Goal: Task Accomplishment & Management: Manage account settings

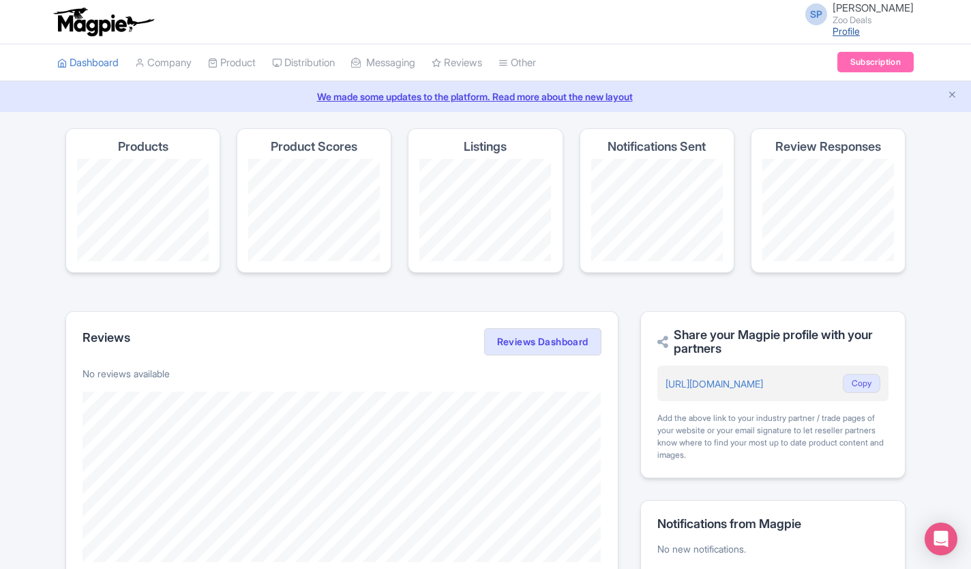
drag, startPoint x: 0, startPoint y: 0, endPoint x: 786, endPoint y: 29, distance: 786.8
click at [833, 29] on link "Profile" at bounding box center [846, 31] width 27 height 12
click at [239, 99] on link "My Products" at bounding box center [274, 97] width 130 height 21
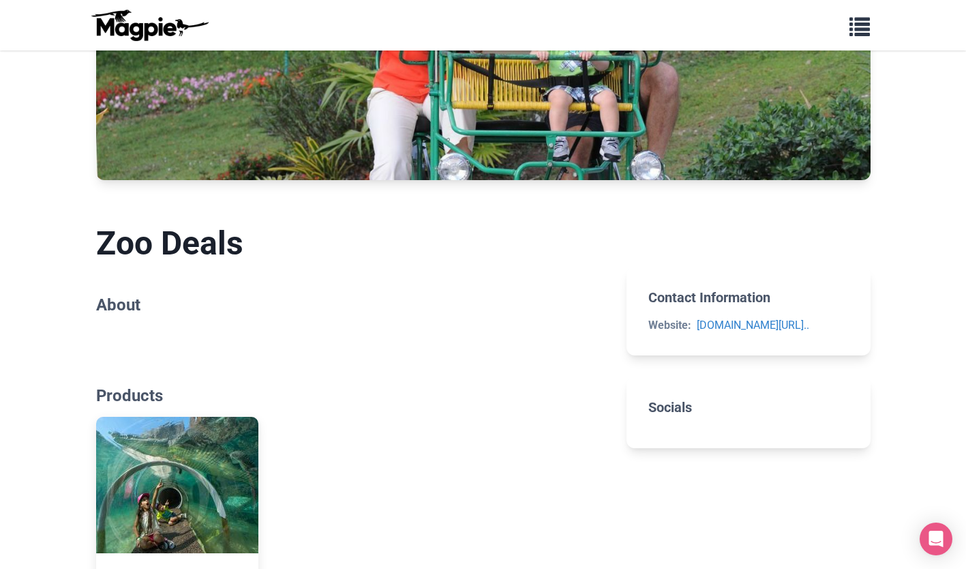
scroll to position [79, 0]
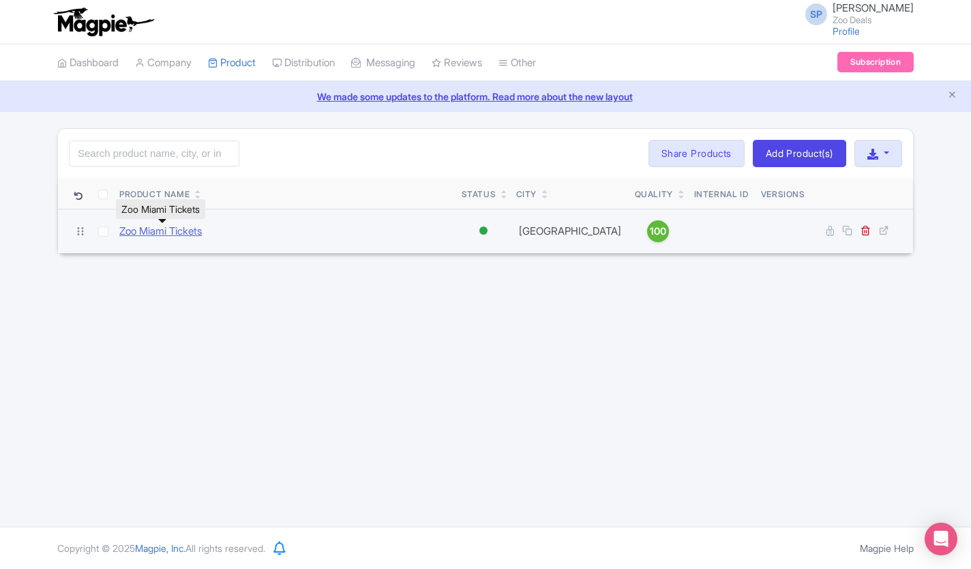
click at [151, 234] on link "Zoo Miami Tickets" at bounding box center [160, 232] width 83 height 16
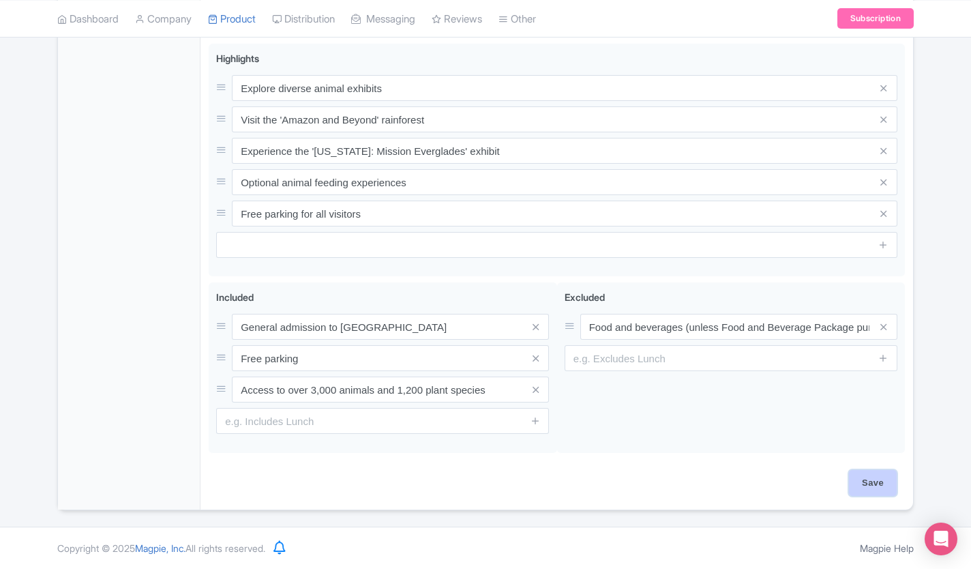
click at [882, 481] on input "Save" at bounding box center [873, 483] width 48 height 26
type input "Saving..."
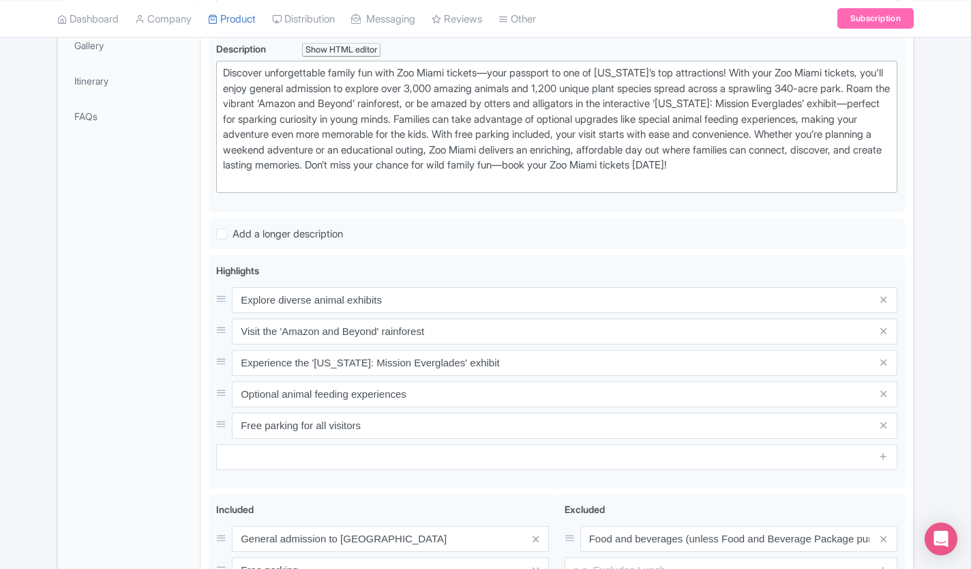
scroll to position [273, 0]
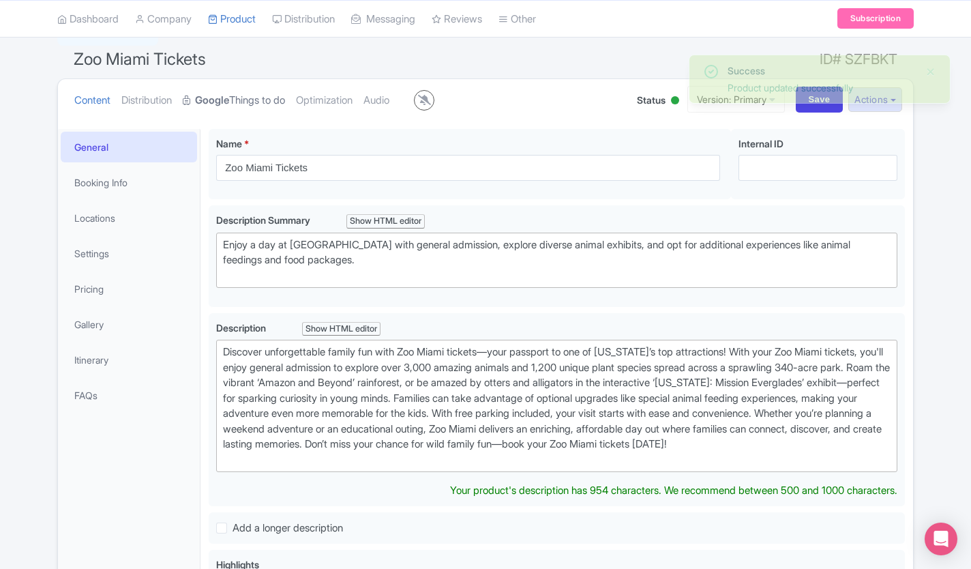
scroll to position [106, 0]
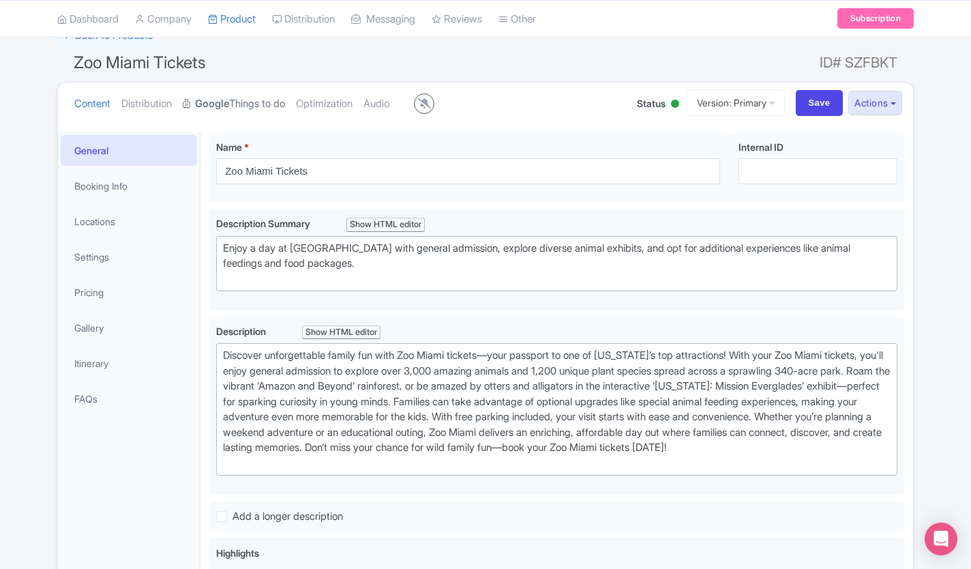
click at [254, 107] on link "Google Things to do" at bounding box center [234, 104] width 102 height 43
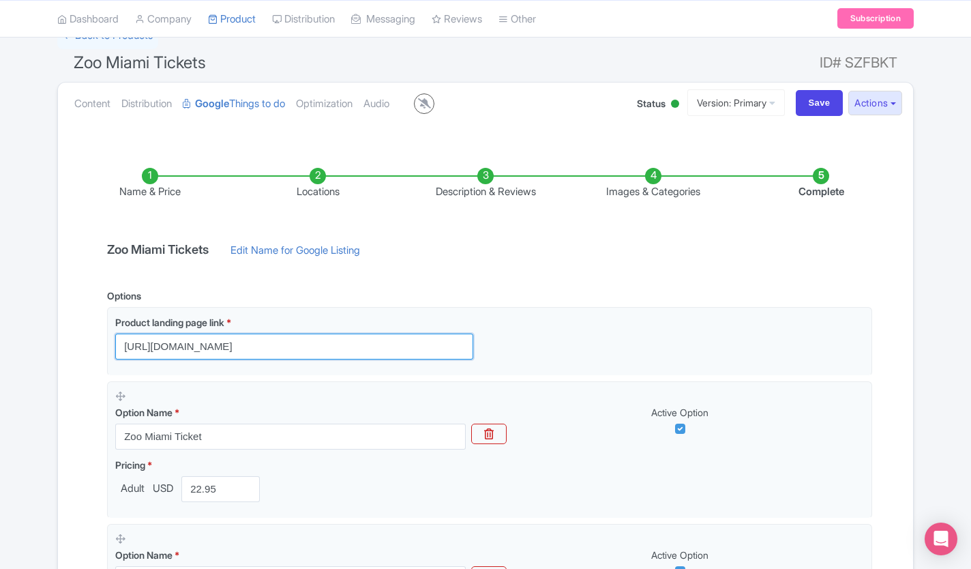
drag, startPoint x: 383, startPoint y: 346, endPoint x: 68, endPoint y: 380, distance: 317.6
click at [68, 380] on div "Name & Price Locations Description & Reviews Images & Categories Complete Zoo M…" at bounding box center [485, 461] width 839 height 642
paste input "https://zoo-miami.deals/"
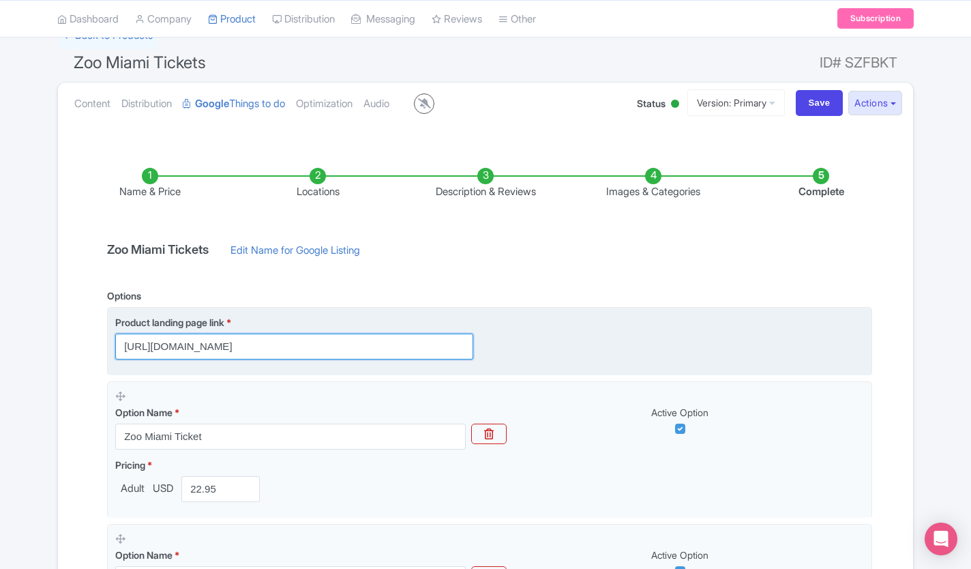
type input "https://zoo-miami.deals/"
click at [847, 310] on fieldset "Product landing page link * https://zoo-miami.deals/" at bounding box center [489, 341] width 765 height 69
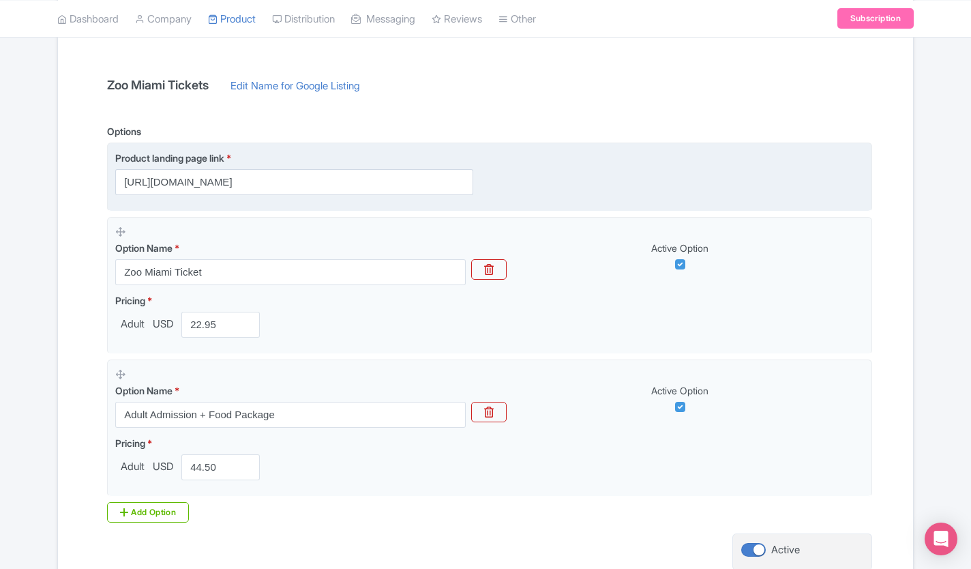
scroll to position [387, 0]
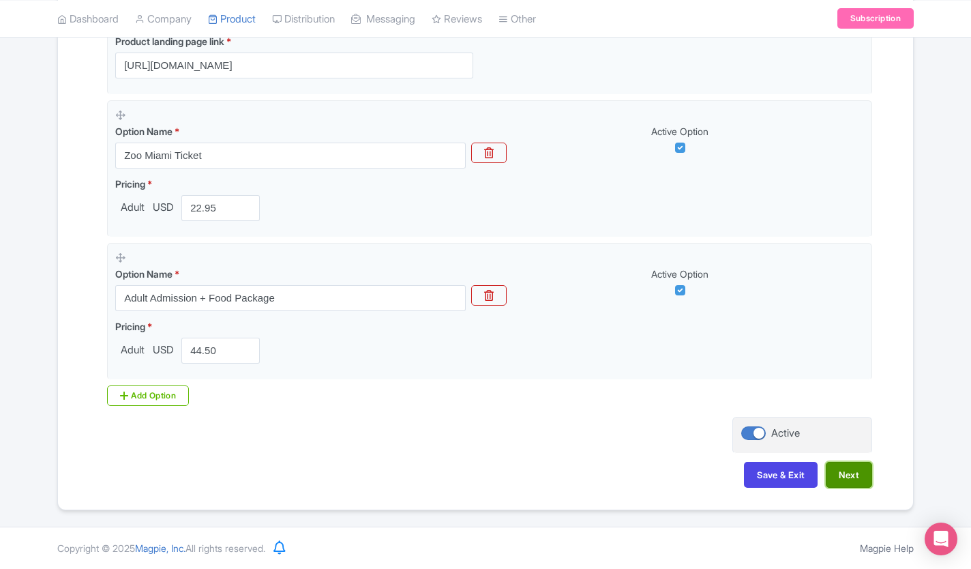
click at [859, 468] on button "Next" at bounding box center [849, 475] width 46 height 26
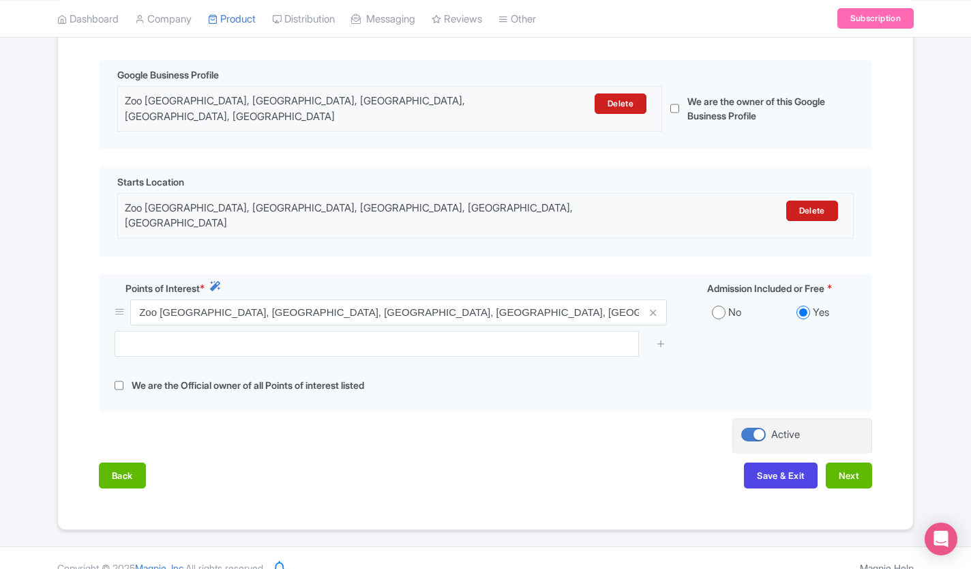
scroll to position [314, 0]
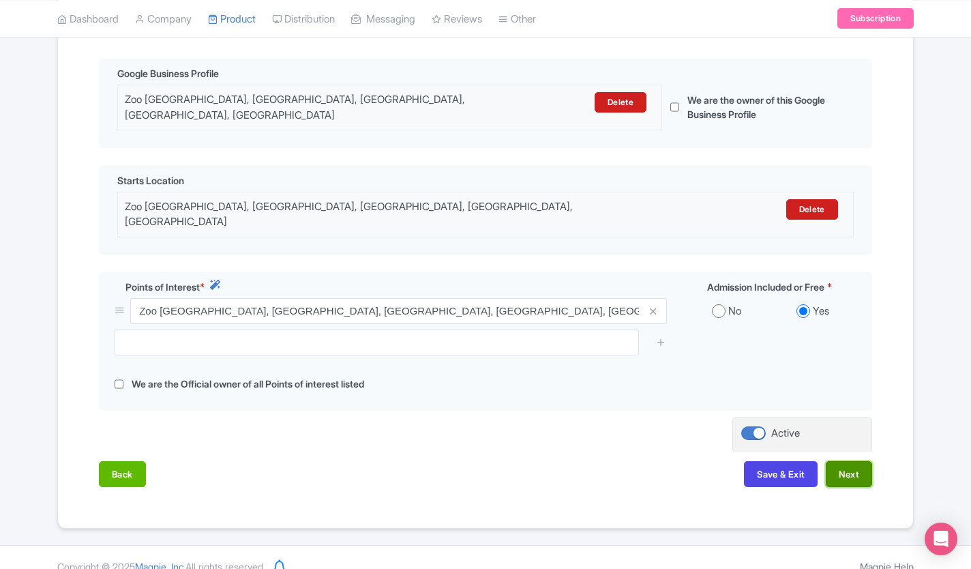
click at [861, 461] on button "Next" at bounding box center [849, 474] width 46 height 26
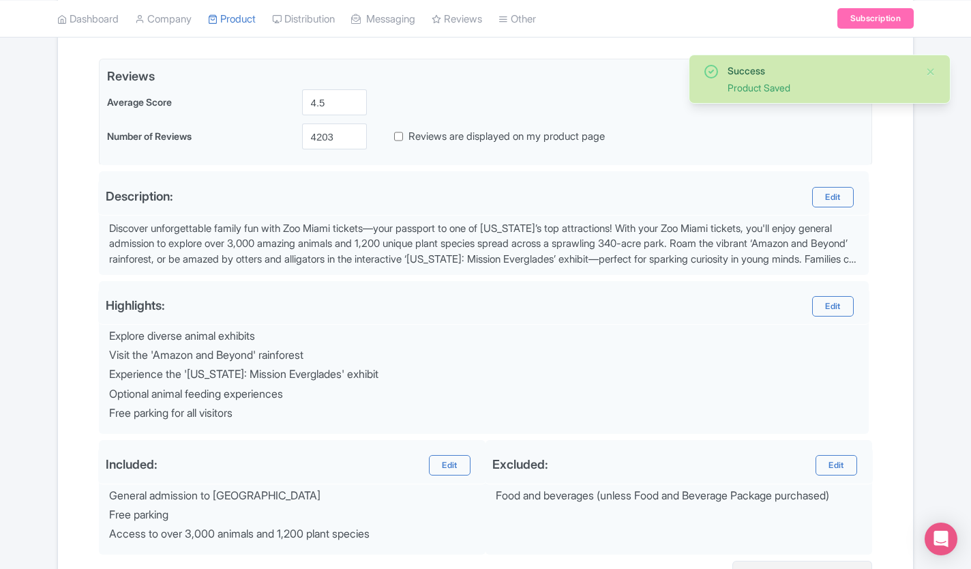
scroll to position [457, 0]
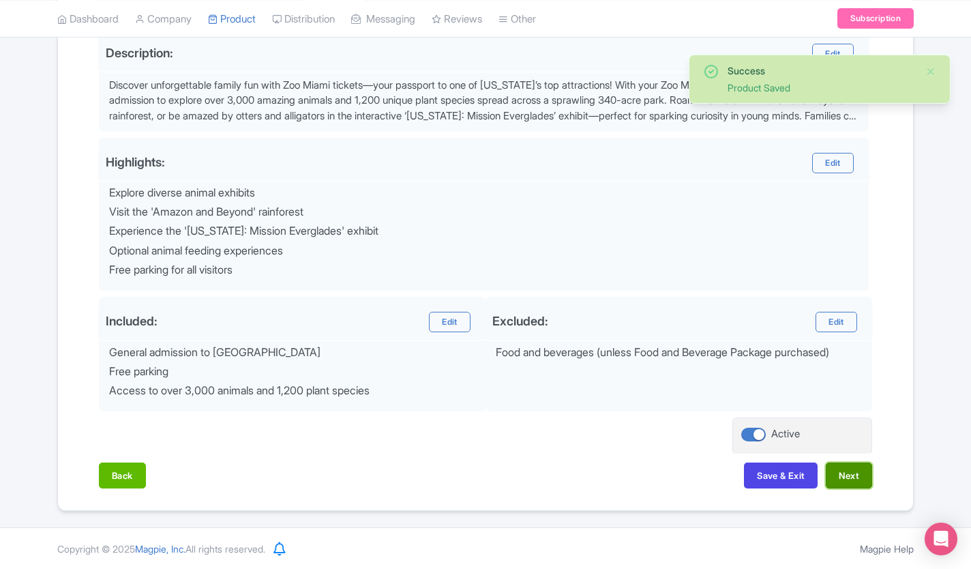
click at [869, 473] on button "Next" at bounding box center [849, 475] width 46 height 26
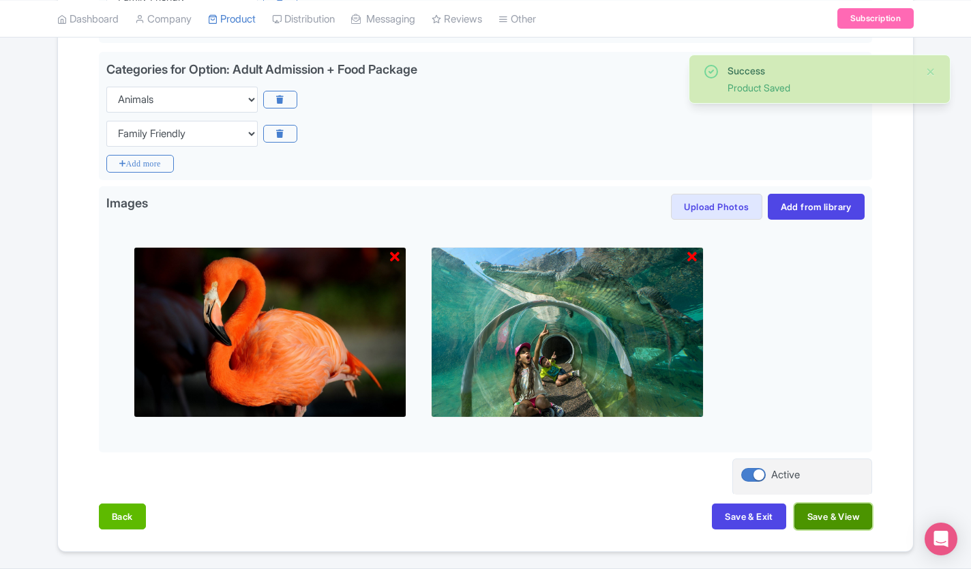
click at [852, 520] on button "Save & View" at bounding box center [833, 516] width 78 height 26
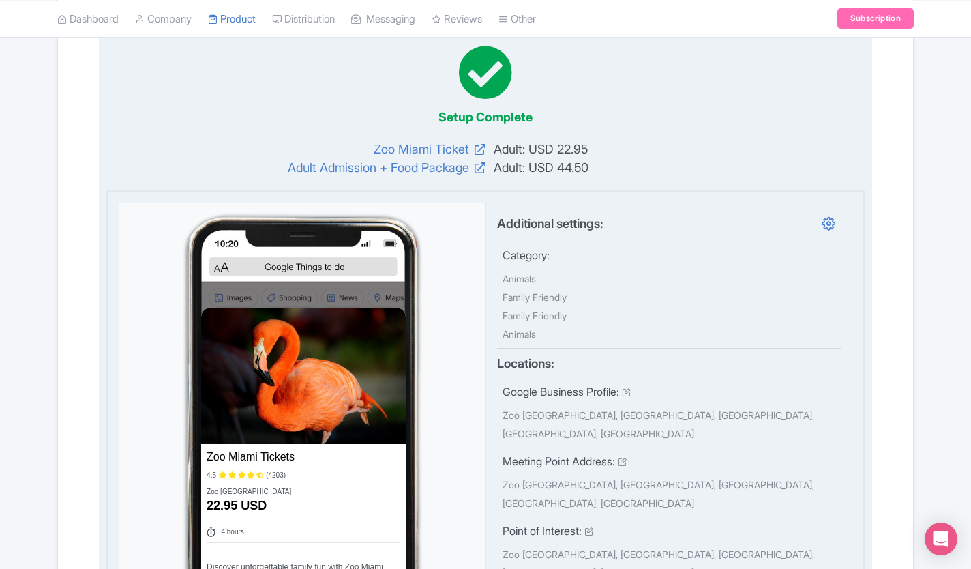
scroll to position [0, 0]
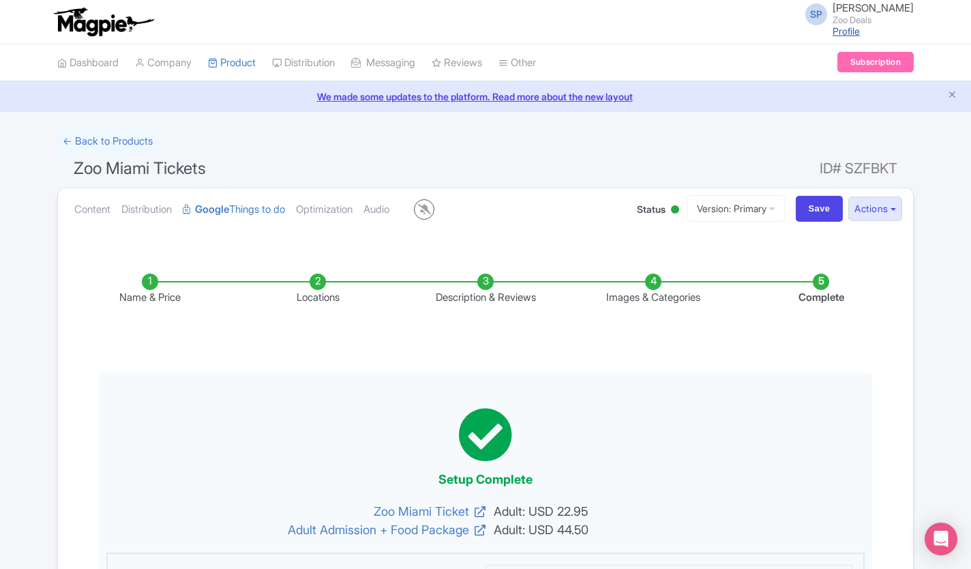
click at [833, 34] on link "Profile" at bounding box center [846, 31] width 27 height 12
click at [833, 7] on span "[PERSON_NAME]" at bounding box center [873, 7] width 81 height 13
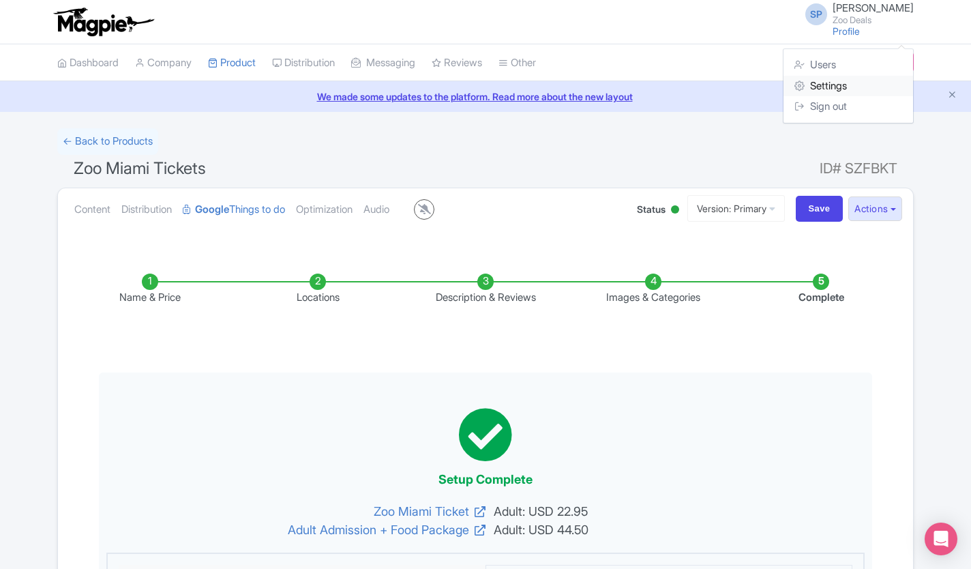
click at [825, 85] on link "Settings" at bounding box center [848, 86] width 130 height 21
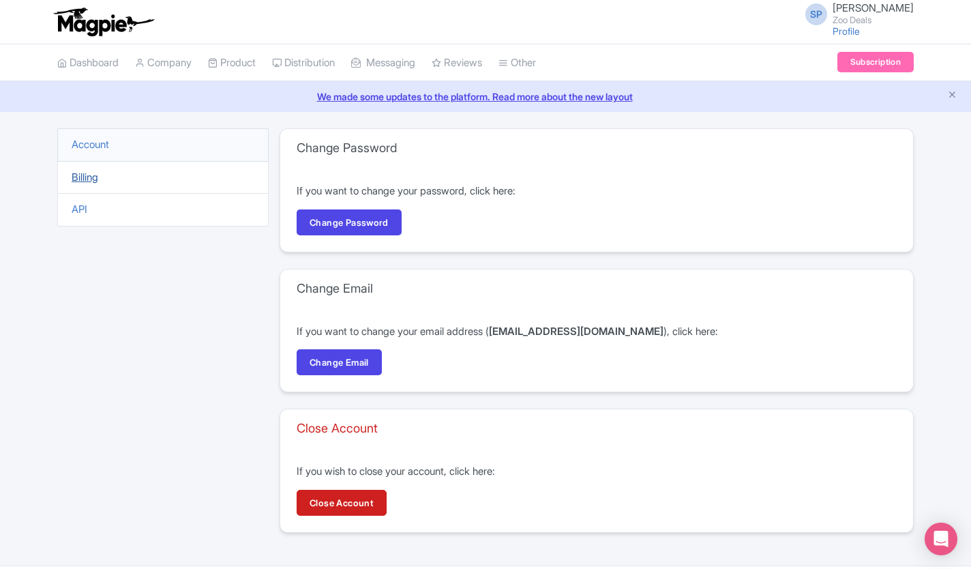
click at [91, 174] on link "Billing" at bounding box center [85, 176] width 27 height 13
click at [93, 138] on li "Account" at bounding box center [162, 144] width 211 height 33
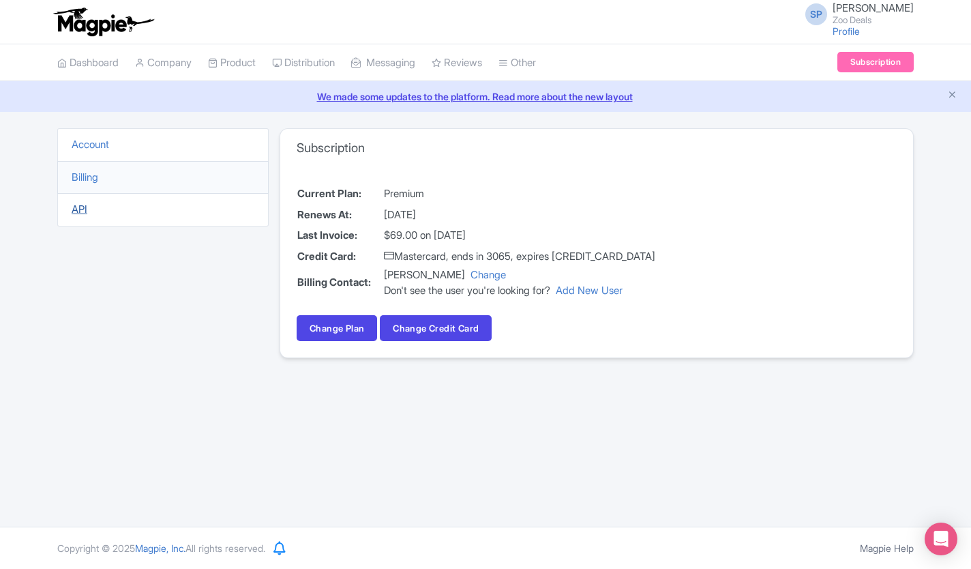
click at [81, 214] on link "API" at bounding box center [80, 209] width 16 height 13
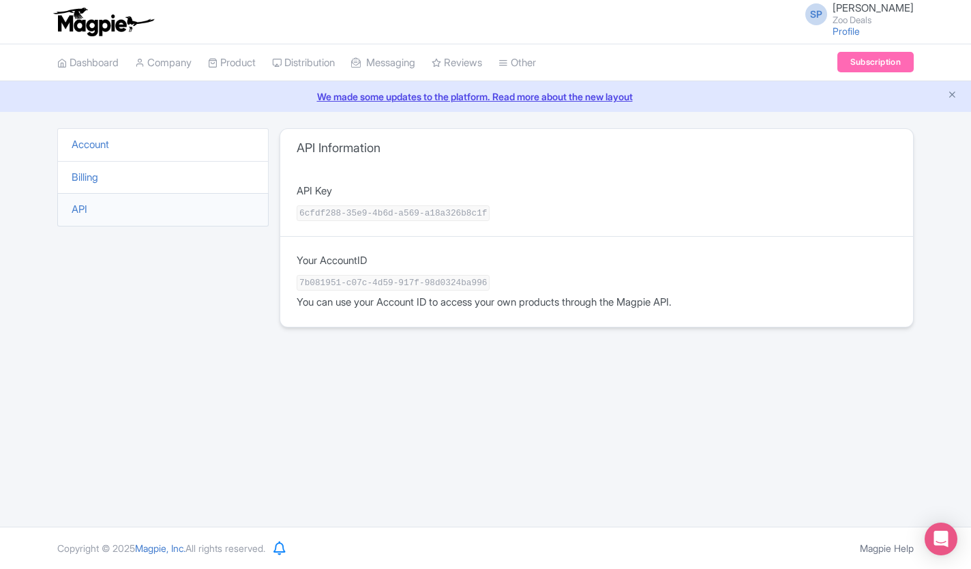
click at [85, 181] on link "Billing" at bounding box center [85, 176] width 27 height 13
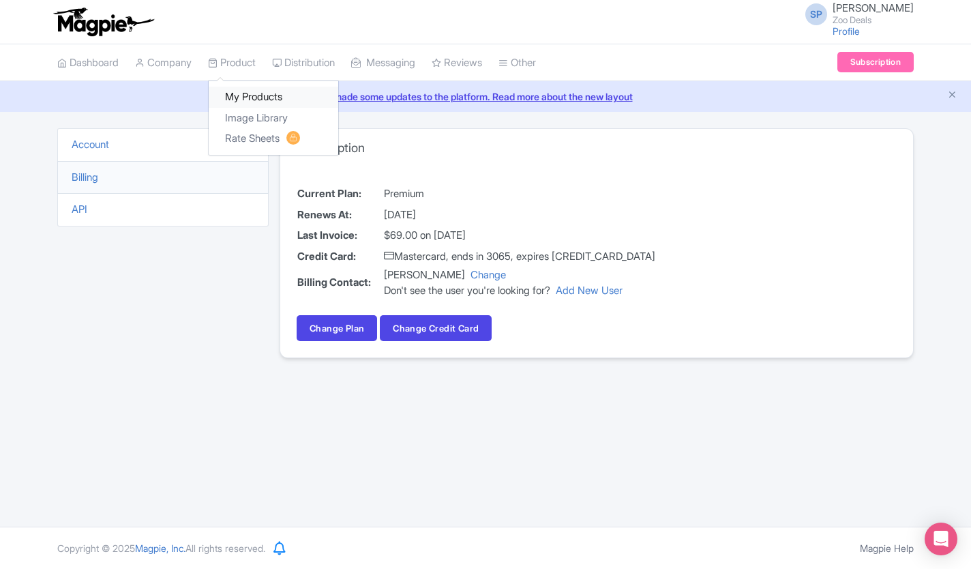
click at [247, 107] on link "My Products" at bounding box center [274, 97] width 130 height 21
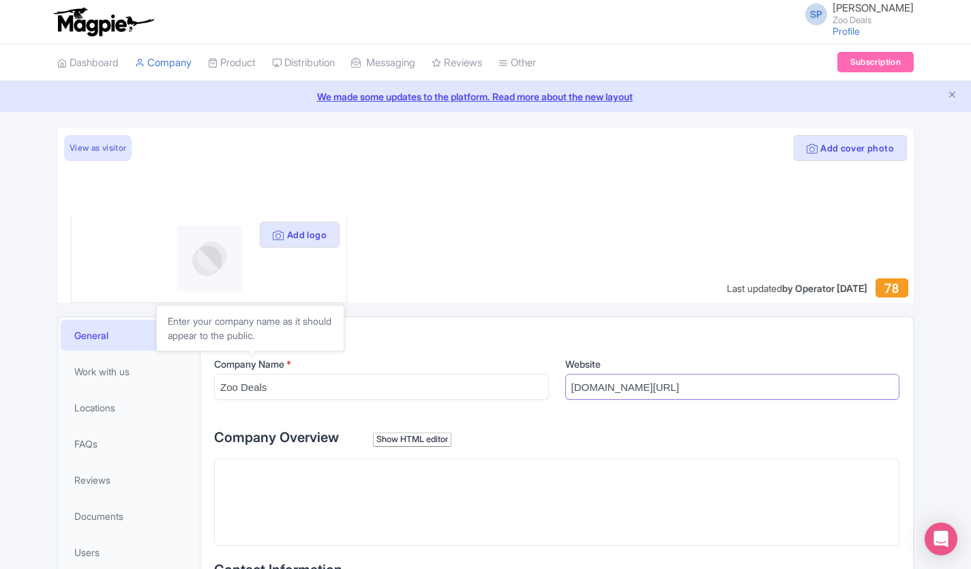
drag, startPoint x: 776, startPoint y: 387, endPoint x: 278, endPoint y: 365, distance: 498.3
click at [278, 365] on div "Company Name * Zoo Deals Website [DOMAIN_NAME][URL]" at bounding box center [556, 384] width 685 height 54
paste input "https://zoo-miami.deals/"
type input "https://zoo-miami.deals/"
click at [301, 468] on trix-editor at bounding box center [556, 501] width 685 height 87
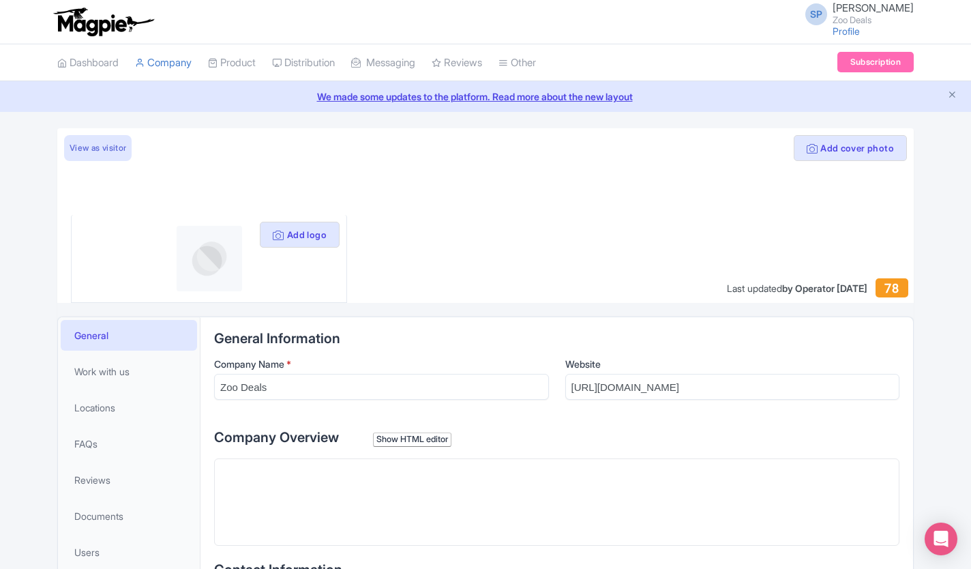
paste trix-editor "<div>Your trusted Zoo Miami ticket comparison platform. Compare prices from top…"
type trix-editor "<div>Your trusted Zoo Miami ticket comparison platform. Compare prices from top…"
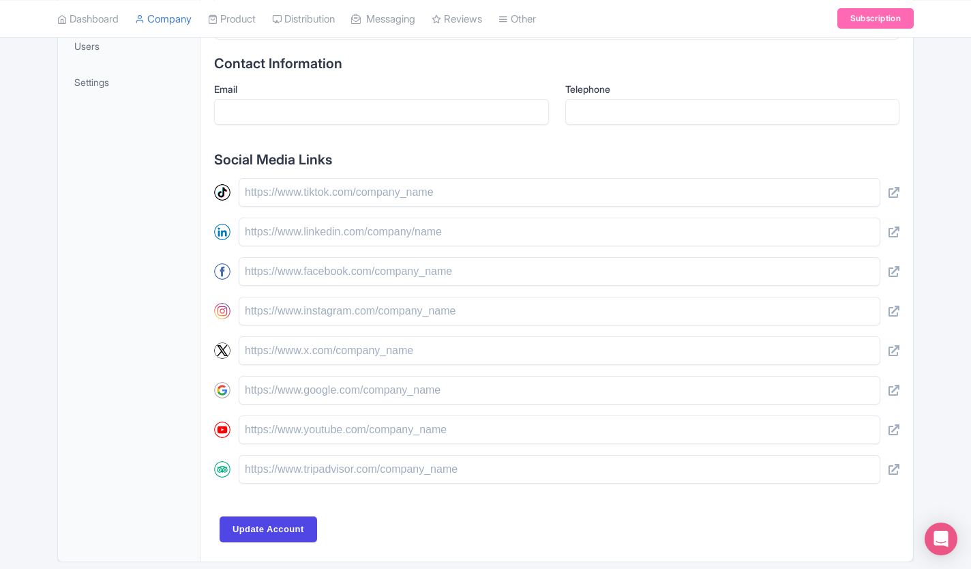
scroll to position [557, 0]
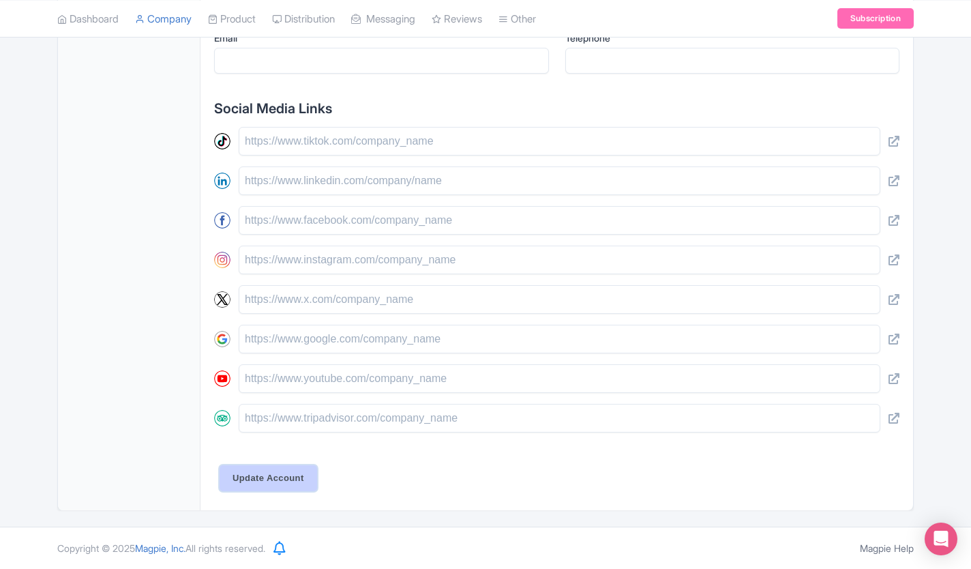
click at [284, 471] on input "Update Account" at bounding box center [269, 478] width 98 height 26
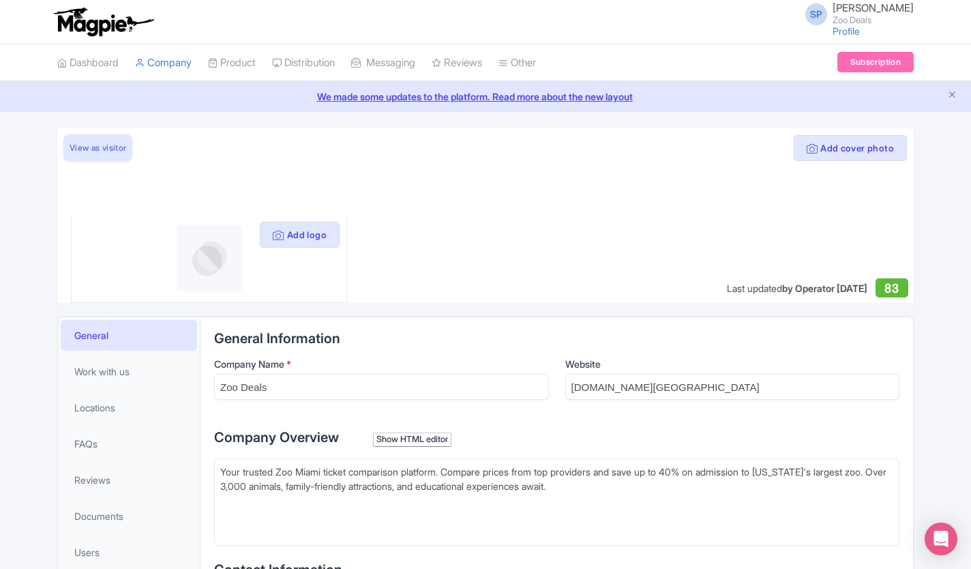
click at [101, 149] on link "View as visitor" at bounding box center [98, 148] width 68 height 26
click at [290, 230] on button "Add logo" at bounding box center [300, 235] width 80 height 26
click at [298, 233] on button "Add logo" at bounding box center [300, 235] width 80 height 26
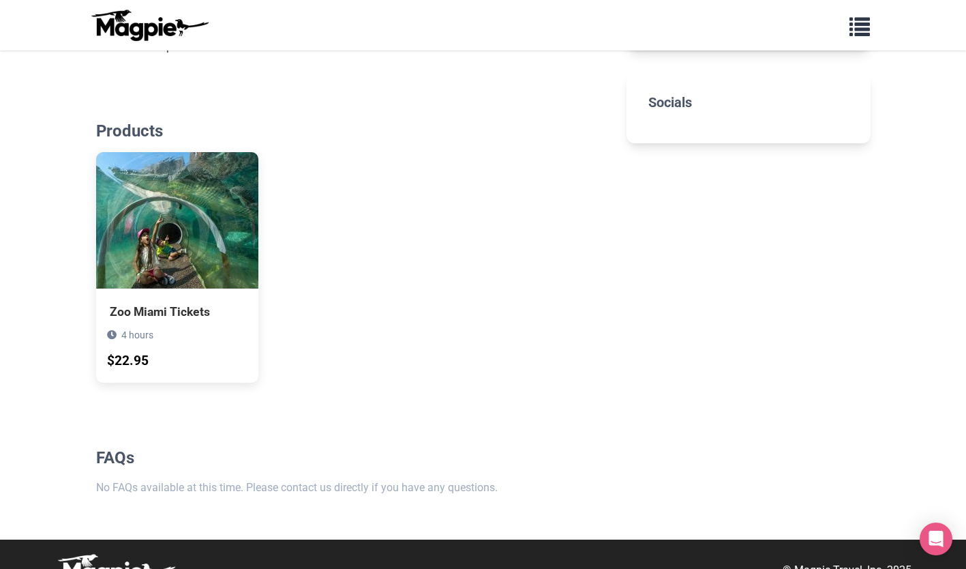
scroll to position [444, 0]
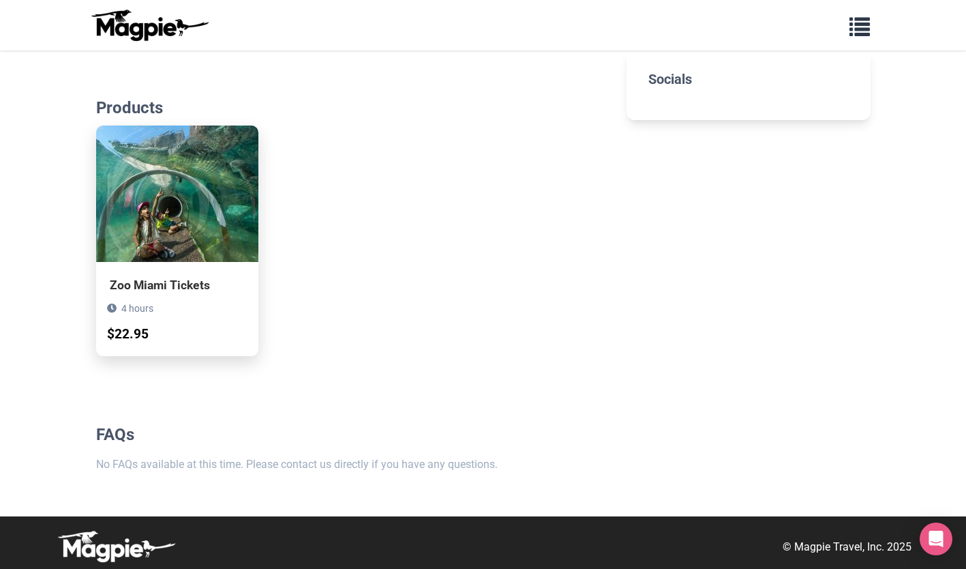
scroll to position [439, 0]
click at [158, 309] on div "4 hours" at bounding box center [177, 308] width 140 height 15
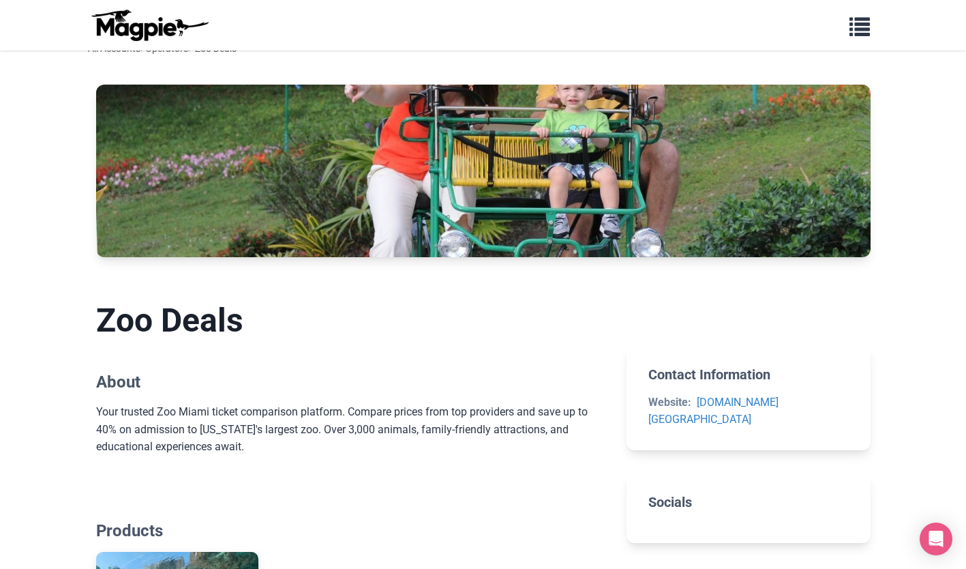
scroll to position [0, 0]
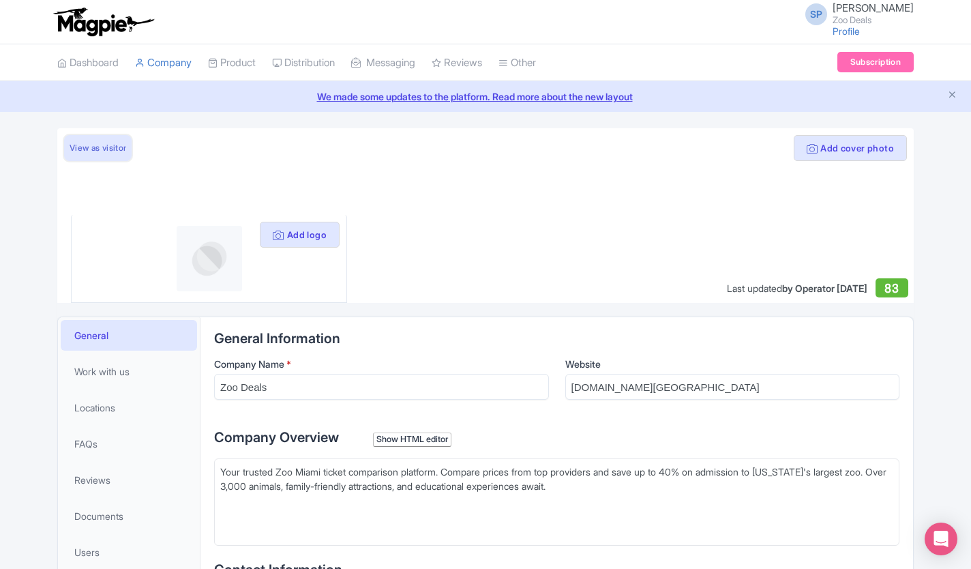
click at [100, 153] on link "View as visitor" at bounding box center [98, 148] width 68 height 26
click at [101, 65] on link "Dashboard" at bounding box center [87, 63] width 61 height 38
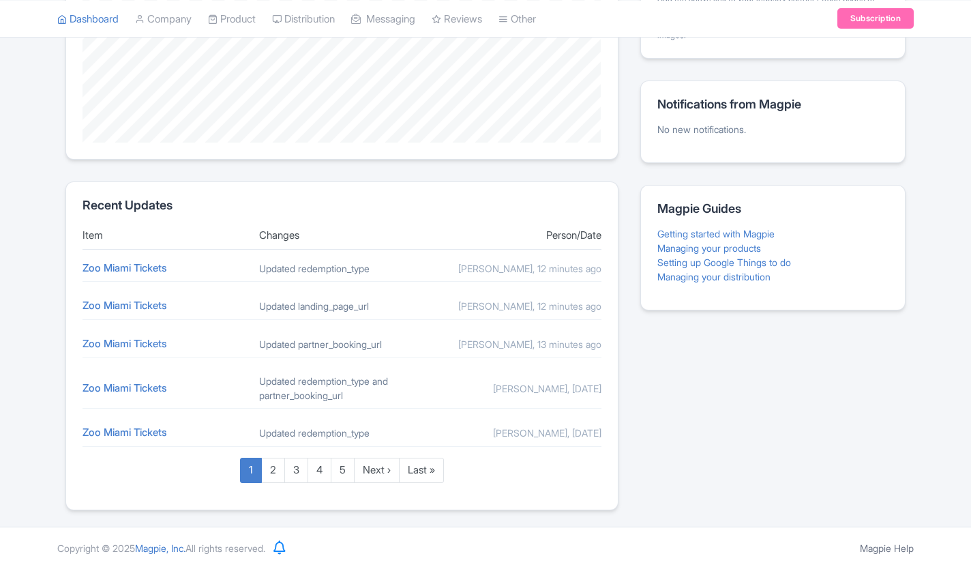
scroll to position [472, 0]
